Goal: Information Seeking & Learning: Compare options

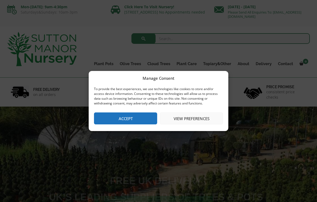
click at [142, 123] on button "Accept" at bounding box center [125, 118] width 63 height 12
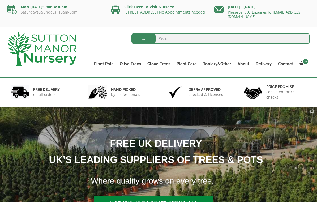
click at [0, 0] on link "Gnarled Olive Trees XXL" at bounding box center [0, 0] width 0 height 0
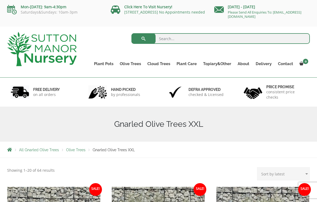
click at [190, 38] on input "search" at bounding box center [221, 38] width 179 height 11
type input "J294"
click at [145, 43] on button "submit" at bounding box center [144, 38] width 24 height 11
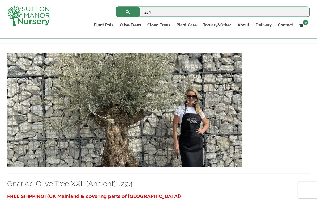
scroll to position [119, 0]
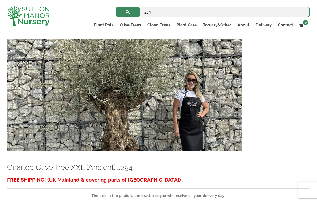
click at [217, 132] on img at bounding box center [125, 93] width 236 height 114
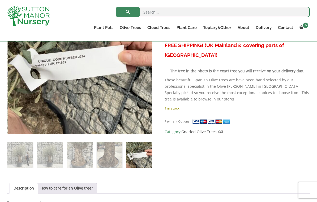
scroll to position [133, 0]
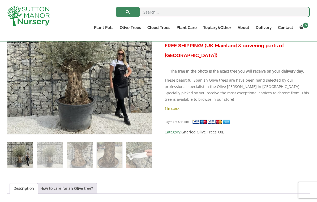
click at [125, 104] on img at bounding box center [125, 108] width 236 height 236
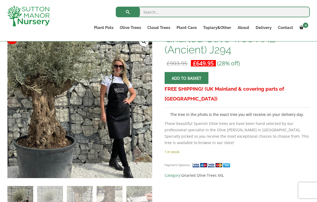
scroll to position [67, 0]
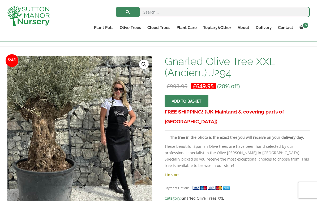
click at [117, 134] on img at bounding box center [52, 103] width 236 height 236
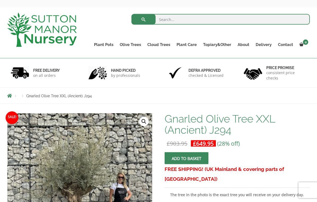
scroll to position [0, 0]
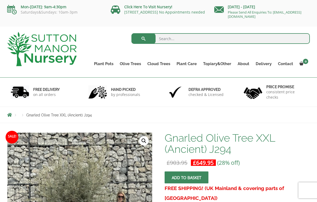
click at [0, 0] on link "Gnarled Plateau Olive Tree XL" at bounding box center [0, 0] width 0 height 0
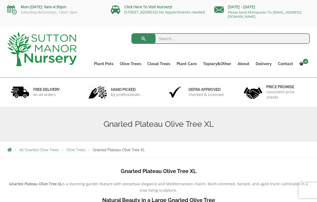
click at [0, 0] on link "Gnarled Plateau Olive Tree XL" at bounding box center [0, 0] width 0 height 0
click at [0, 0] on link "Gnarled Olive Trees" at bounding box center [0, 0] width 0 height 0
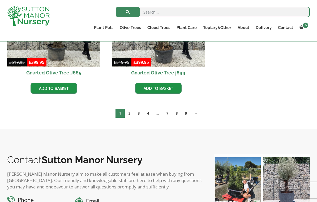
scroll to position [644, 0]
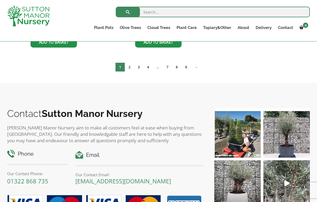
click at [128, 68] on link "2" at bounding box center [129, 67] width 9 height 9
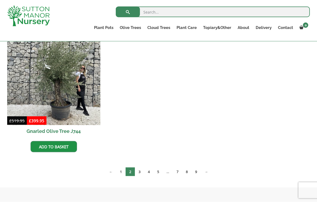
scroll to position [539, 0]
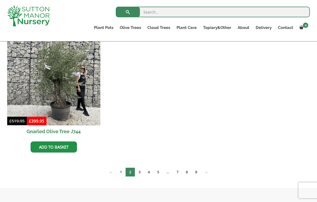
click at [139, 172] on link "3" at bounding box center [139, 172] width 9 height 9
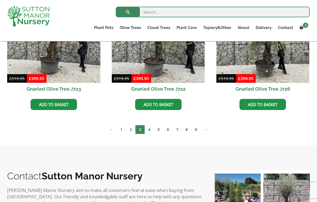
scroll to position [473, 0]
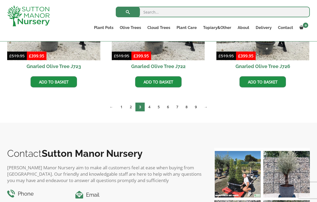
click at [150, 110] on link "4" at bounding box center [149, 107] width 9 height 9
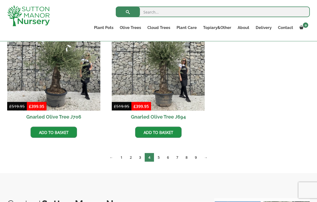
scroll to position [579, 0]
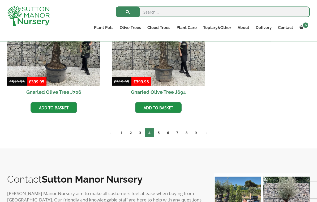
click at [160, 132] on link "5" at bounding box center [158, 132] width 9 height 9
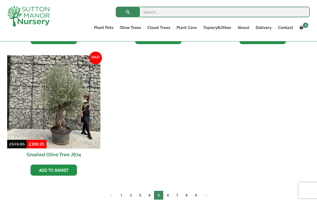
scroll to position [794, 0]
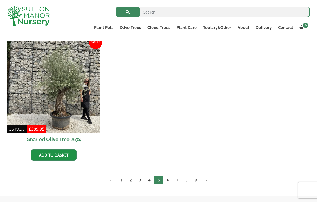
click at [171, 179] on link "6" at bounding box center [168, 180] width 9 height 9
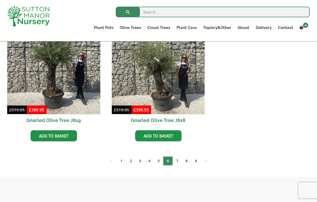
scroll to position [831, 0]
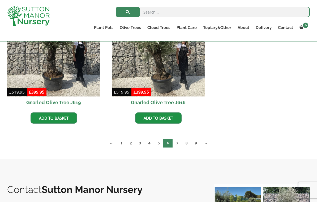
click at [178, 145] on link "7" at bounding box center [177, 143] width 9 height 9
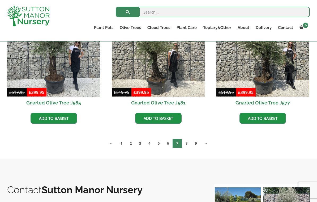
scroll to position [850, 0]
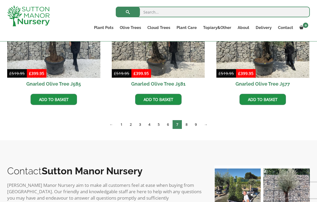
click at [187, 125] on link "8" at bounding box center [186, 124] width 9 height 9
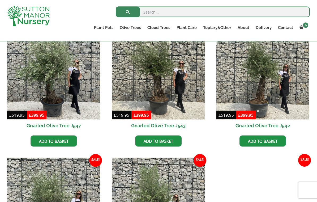
scroll to position [677, 0]
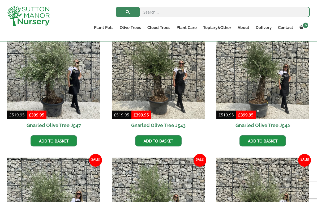
click at [0, 0] on link "Gnarled Multi Stem Olives" at bounding box center [0, 0] width 0 height 0
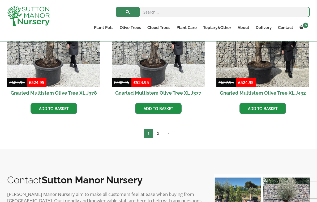
scroll to position [939, 0]
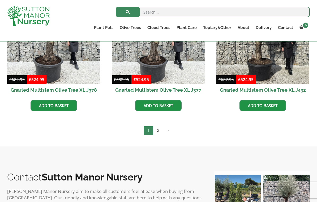
click at [158, 130] on link "2" at bounding box center [157, 130] width 9 height 9
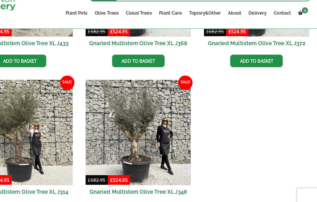
scroll to position [223, 0]
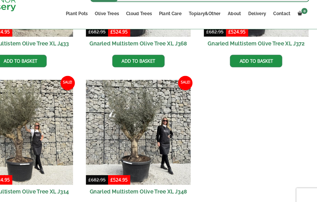
click at [138, 129] on img at bounding box center [158, 132] width 93 height 93
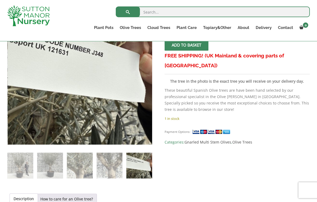
scroll to position [123, 0]
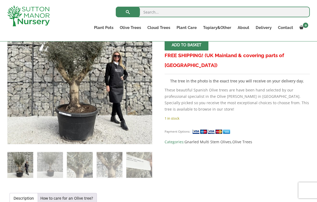
click at [34, 118] on img at bounding box center [125, 118] width 236 height 236
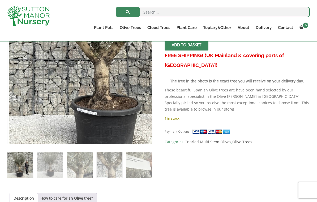
click at [38, 124] on img at bounding box center [111, 44] width 236 height 236
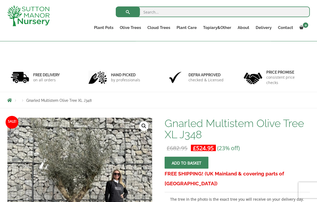
scroll to position [0, 0]
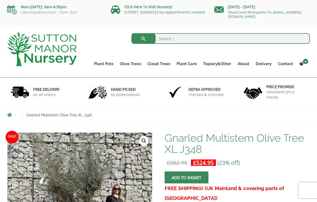
click at [0, 0] on link "Gnarled Olive Trees XXL" at bounding box center [0, 0] width 0 height 0
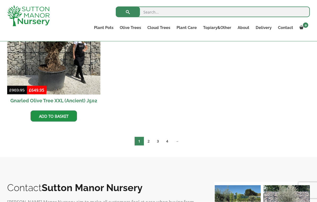
scroll to position [985, 0]
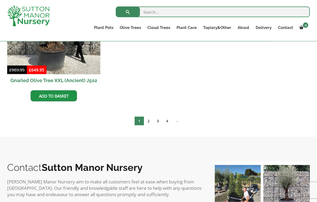
click at [146, 125] on link "2" at bounding box center [148, 121] width 9 height 9
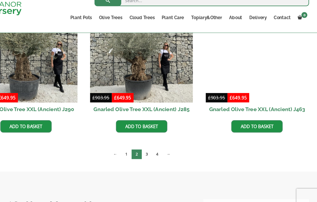
scroll to position [839, 0]
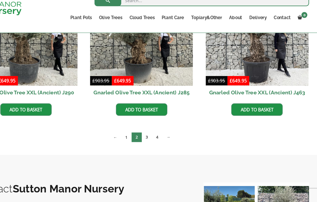
click at [159, 132] on link "3" at bounding box center [163, 136] width 9 height 9
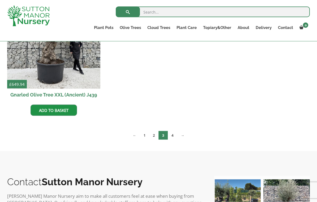
scroll to position [839, 0]
click at [175, 137] on link "4" at bounding box center [172, 135] width 9 height 9
